Goal: Task Accomplishment & Management: Use online tool/utility

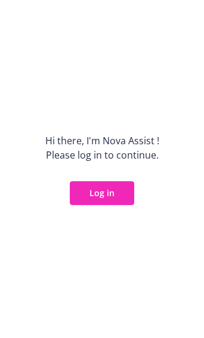
click at [109, 196] on button "Log in" at bounding box center [102, 193] width 64 height 24
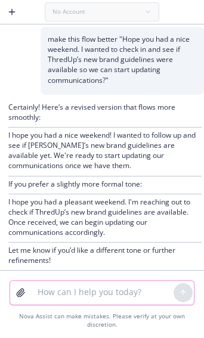
click at [108, 299] on textarea at bounding box center [101, 293] width 143 height 24
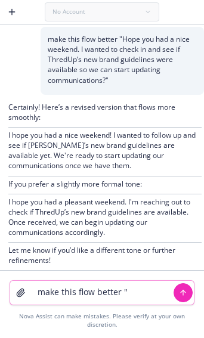
paste textarea "The documents you sent over from 2025 use the old spelling of ThredUp. You corr…"
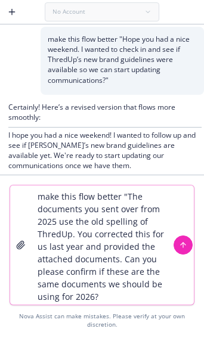
type textarea "make this flow better "The documents you sent over from 2025 use the old spelli…"
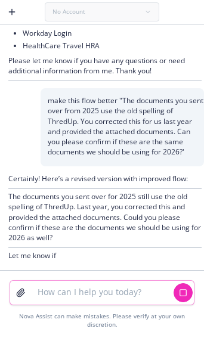
scroll to position [1103, 0]
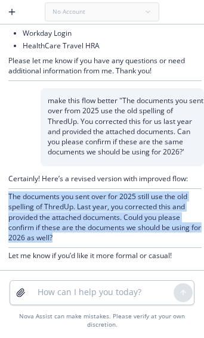
drag, startPoint x: 8, startPoint y: 196, endPoint x: 77, endPoint y: 236, distance: 80.3
click at [77, 236] on div "Certainly! Here’s a revised version with improved flow: The documents you sent …" at bounding box center [102, 218] width 204 height 104
copy p "The documents you sent over for 2025 still use the old spelling of ThredUp. Las…"
